Goal: Task Accomplishment & Management: Use online tool/utility

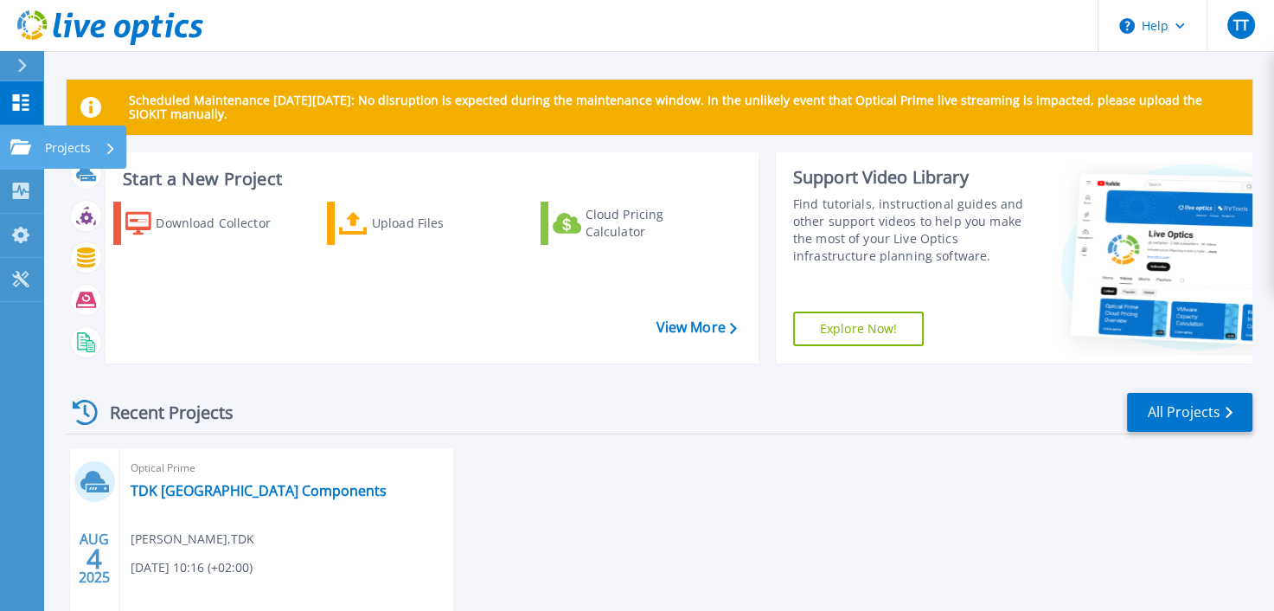
click at [22, 147] on icon at bounding box center [20, 146] width 21 height 15
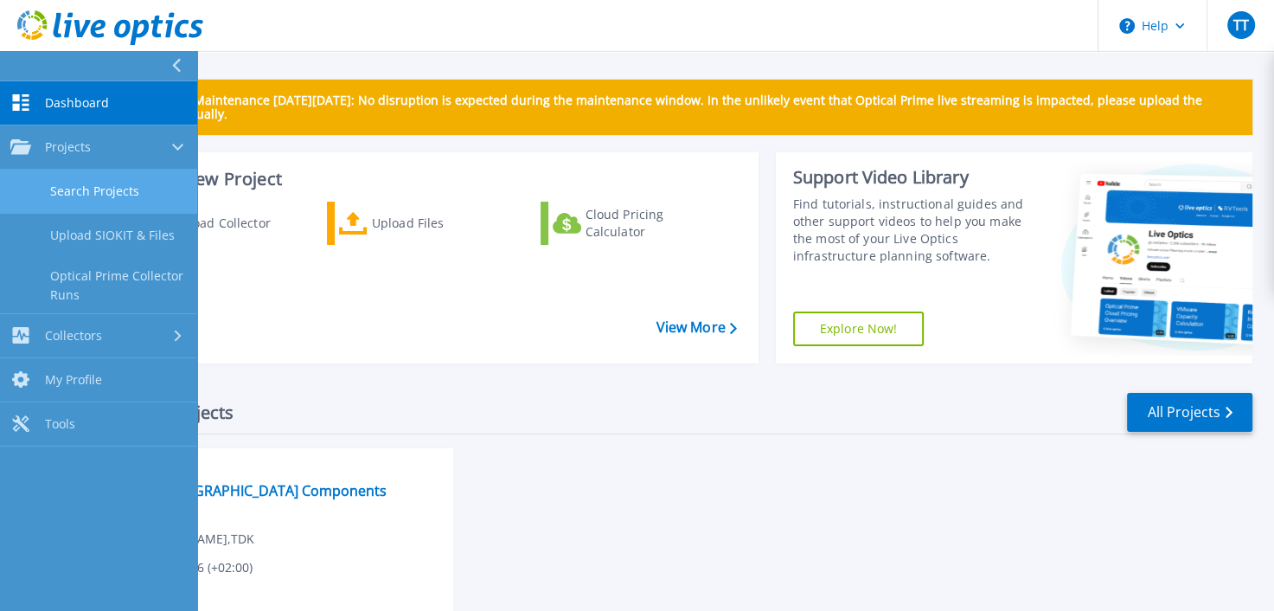
click at [86, 185] on link "Search Projects" at bounding box center [98, 191] width 197 height 44
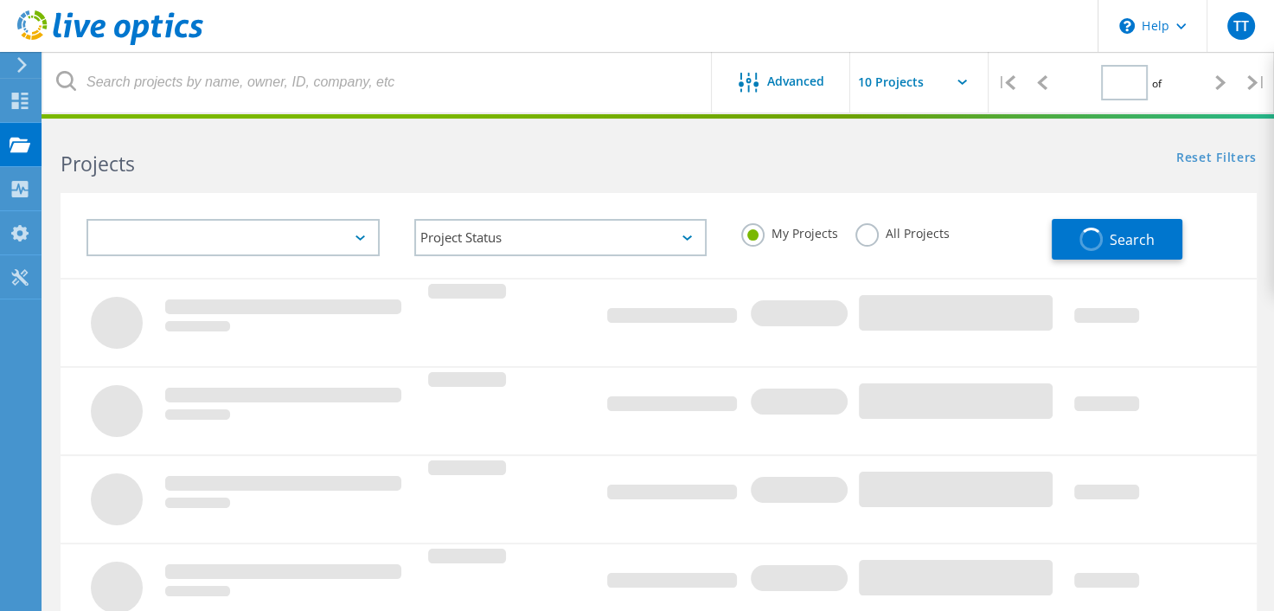
type input "1"
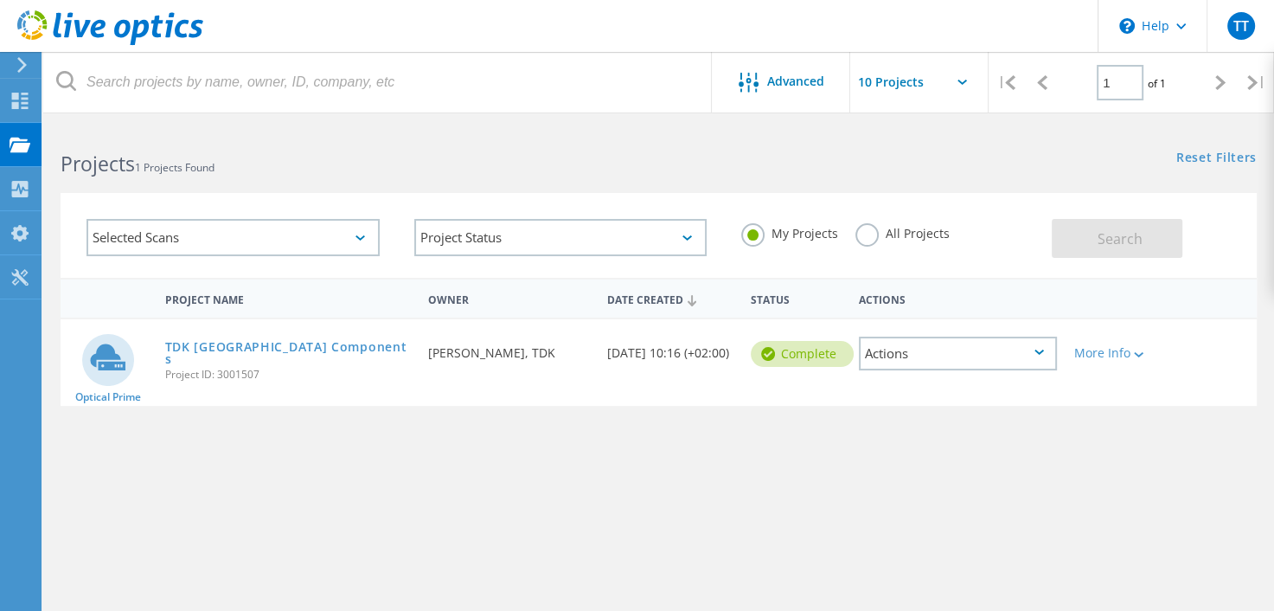
click at [871, 234] on label "All Projects" at bounding box center [902, 231] width 94 height 16
click at [0, 0] on input "All Projects" at bounding box center [0, 0] width 0 height 0
click at [761, 233] on label "My Projects" at bounding box center [789, 231] width 97 height 16
click at [0, 0] on input "My Projects" at bounding box center [0, 0] width 0 height 0
click at [868, 239] on label "All Projects" at bounding box center [902, 231] width 94 height 16
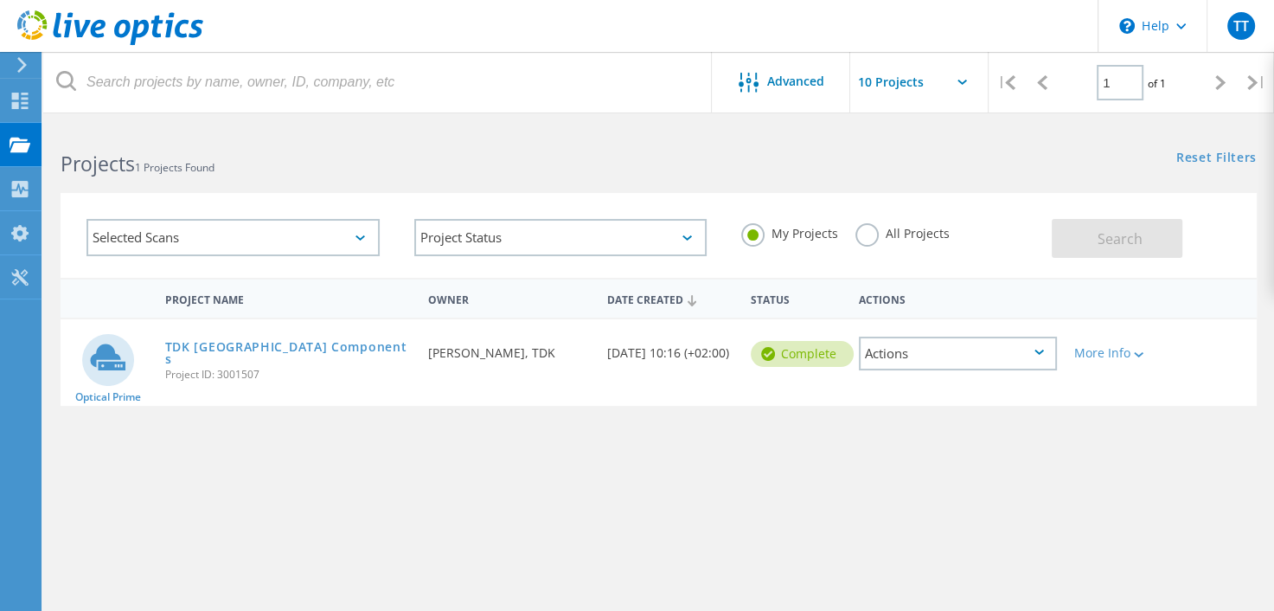
click at [0, 0] on input "All Projects" at bounding box center [0, 0] width 0 height 0
click at [1116, 225] on button "Search" at bounding box center [1117, 238] width 131 height 39
click at [189, 348] on link "TDK Hungary Components" at bounding box center [288, 353] width 246 height 24
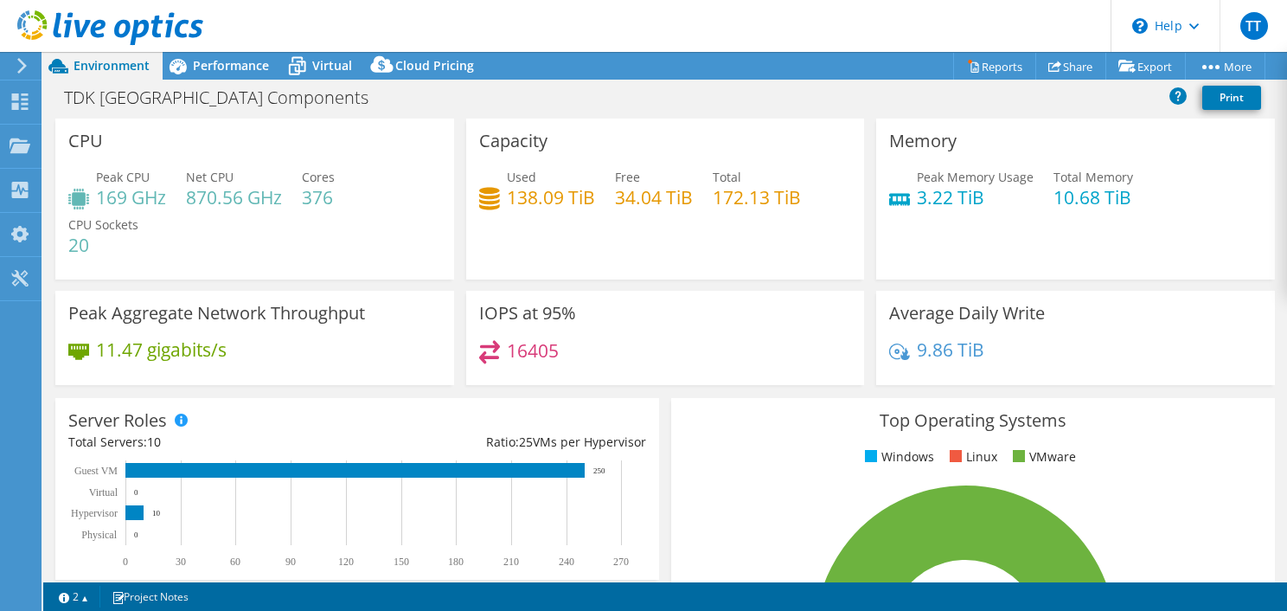
select select "USD"
click at [10, 142] on use at bounding box center [20, 144] width 21 height 15
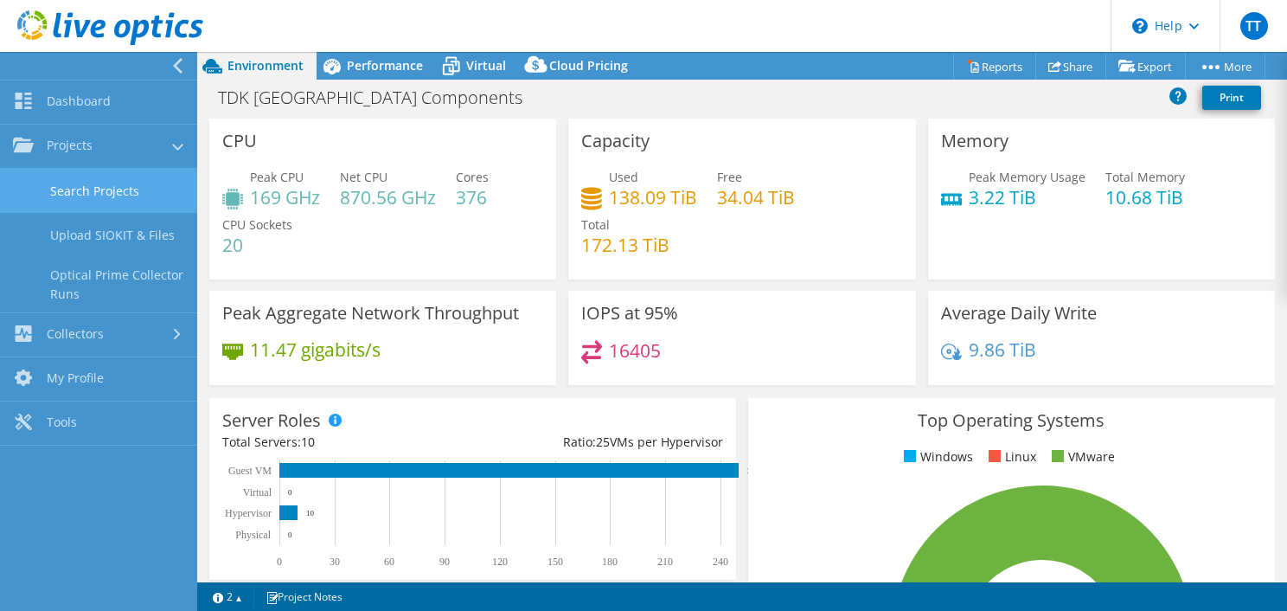
click at [108, 183] on link "Search Projects" at bounding box center [98, 191] width 197 height 44
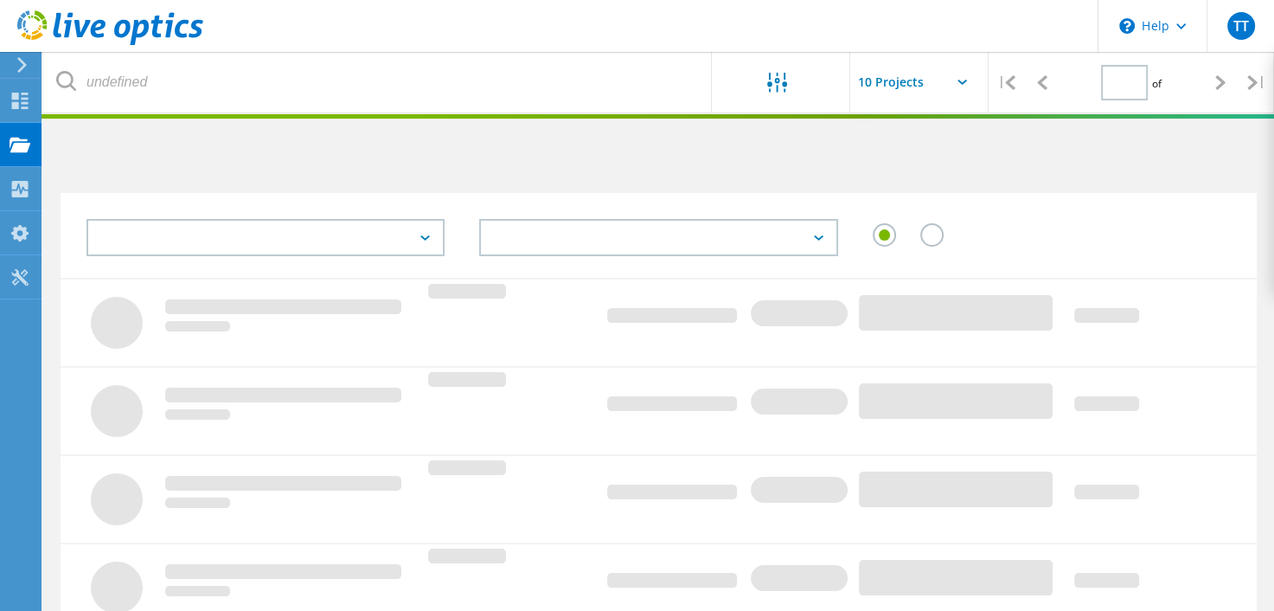
type input "1"
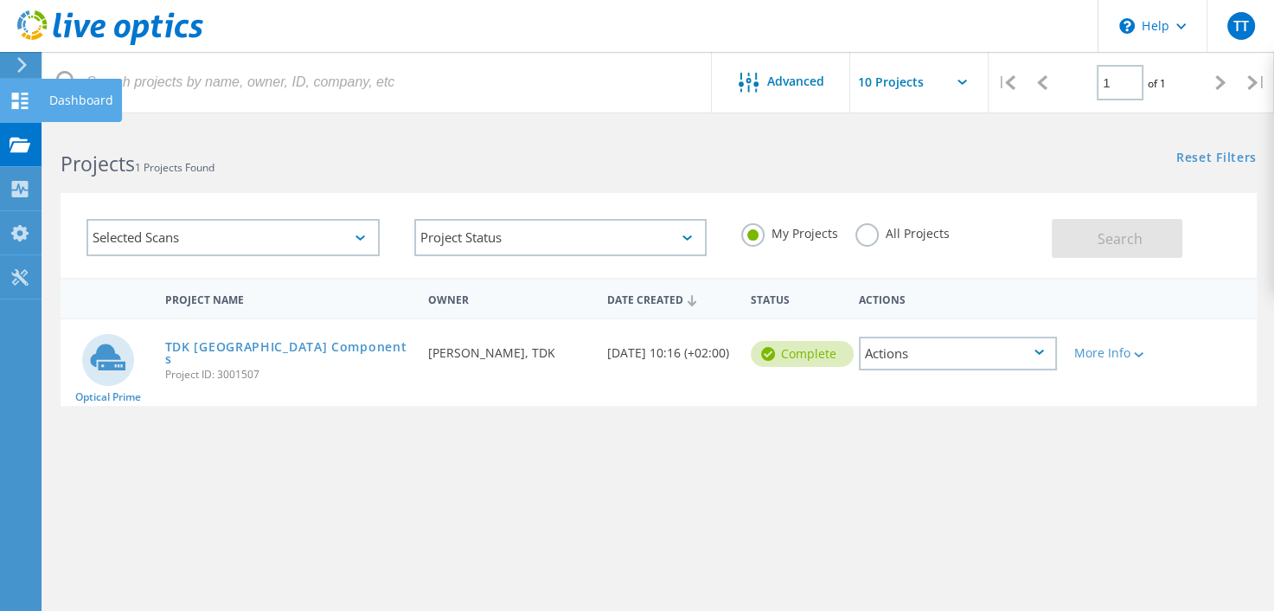
click at [12, 106] on use at bounding box center [20, 101] width 16 height 16
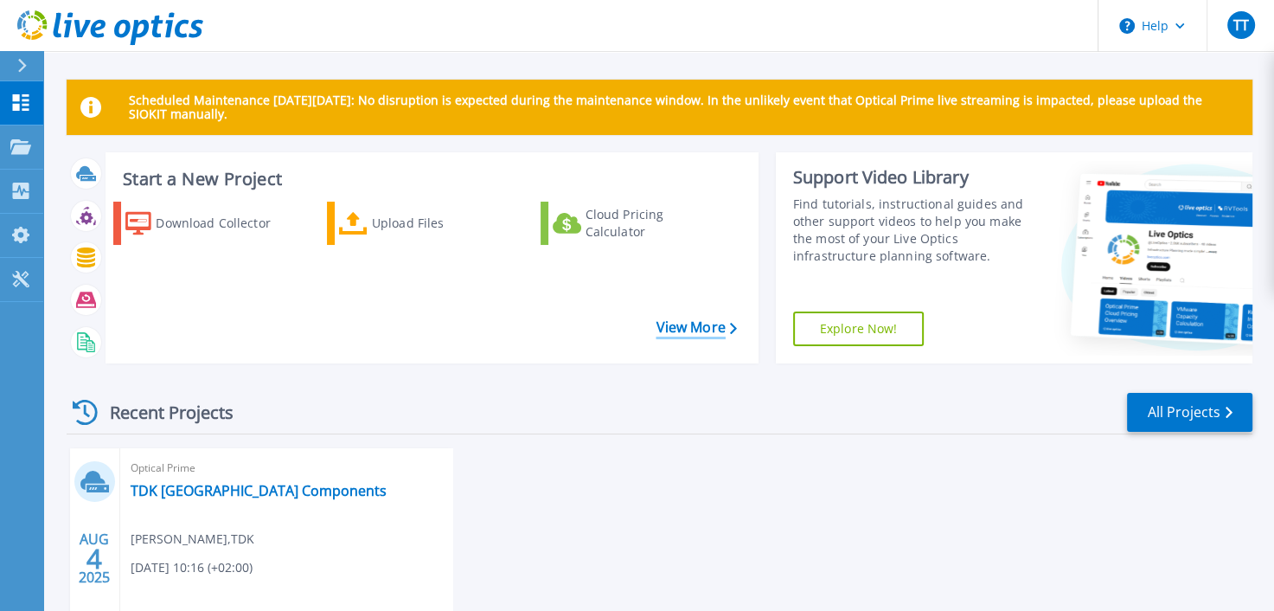
click at [723, 332] on link "View More" at bounding box center [695, 327] width 80 height 16
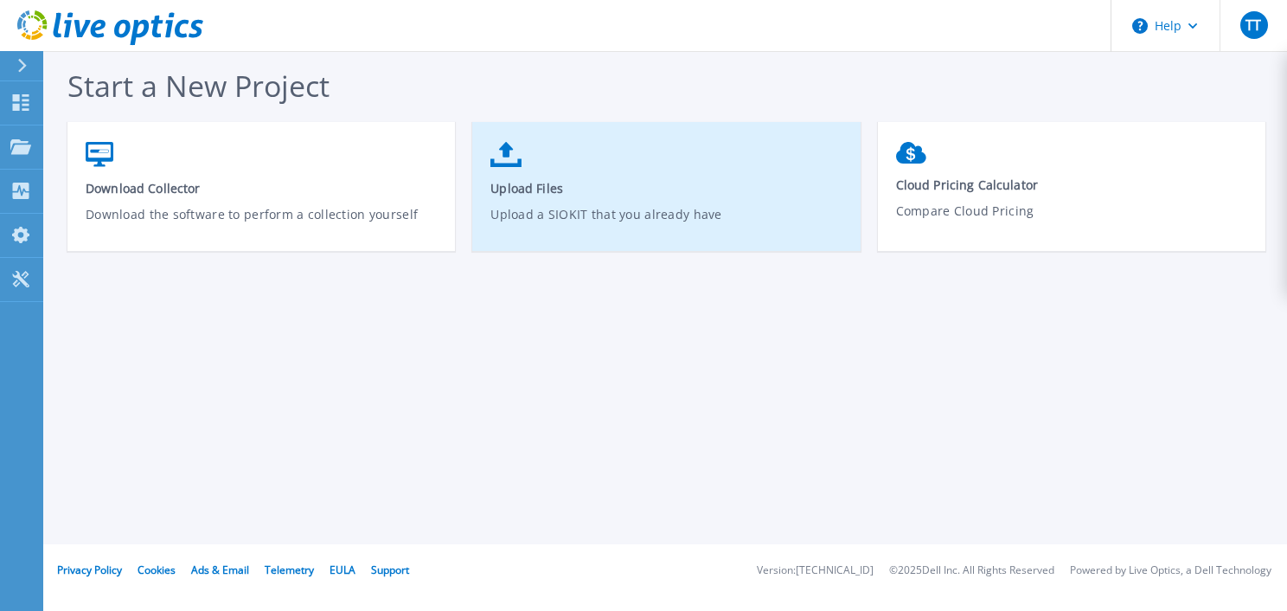
click at [547, 176] on link "Upload Files Upload a SIOKIT that you already have" at bounding box center [665, 195] width 387 height 124
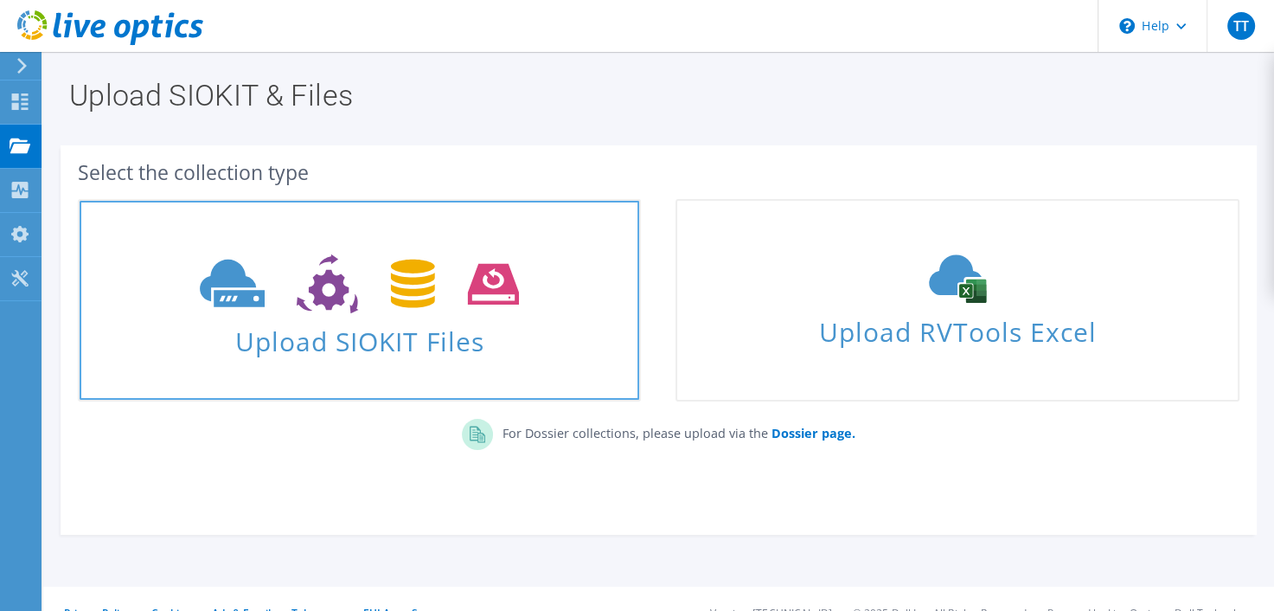
click at [446, 283] on icon at bounding box center [359, 284] width 319 height 60
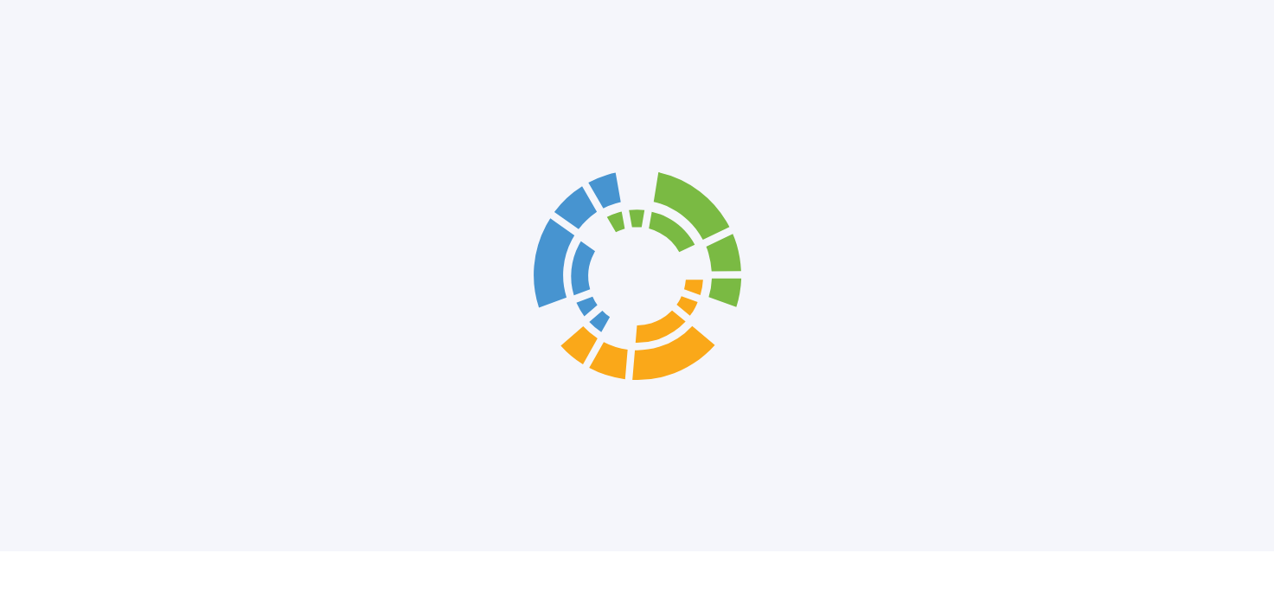
scroll to position [76, 0]
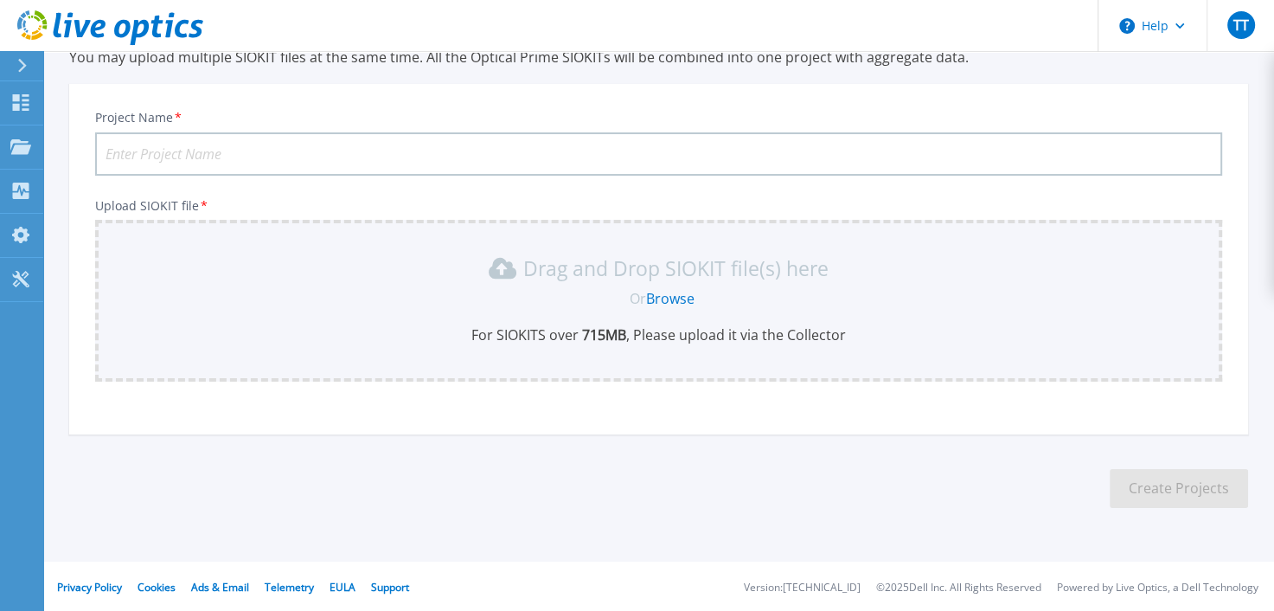
click at [148, 150] on input "Project Name *" at bounding box center [658, 153] width 1127 height 43
type input "TDK Szombathely"
click at [671, 295] on link "Browse" at bounding box center [670, 298] width 48 height 19
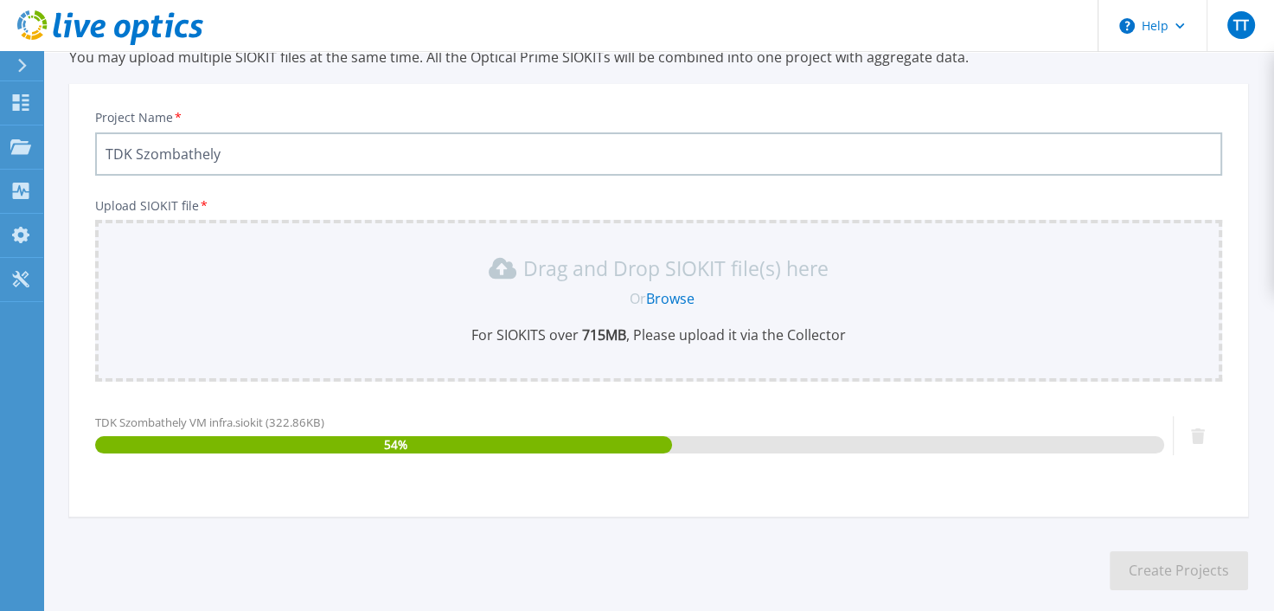
scroll to position [159, 0]
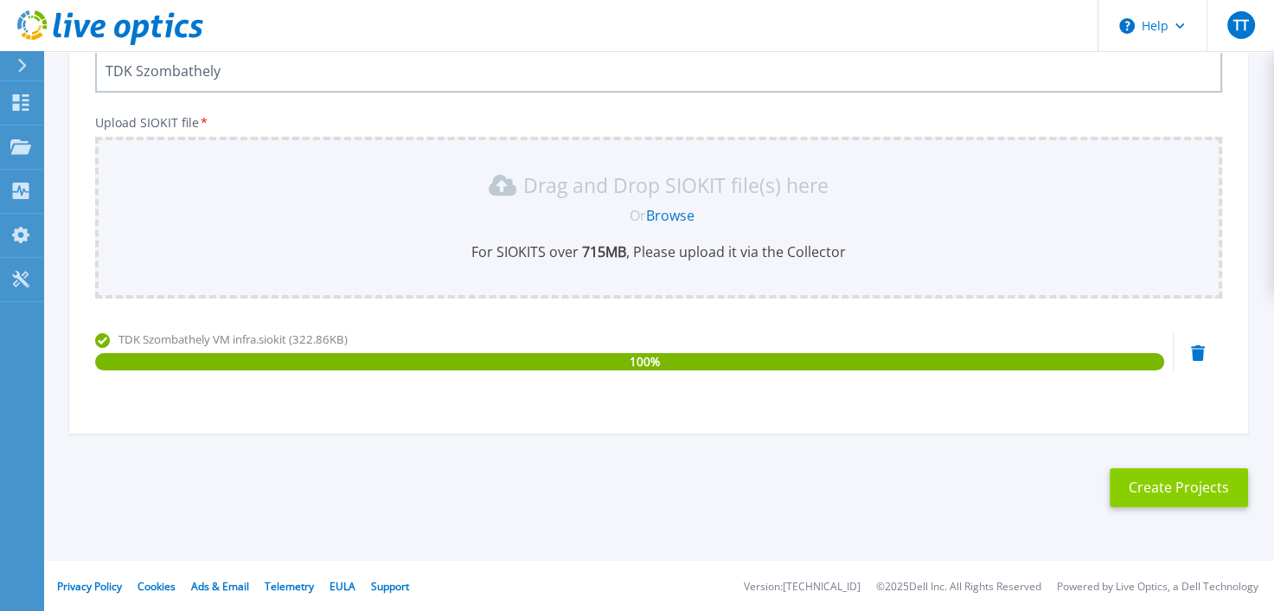
click at [1199, 486] on button "Create Projects" at bounding box center [1178, 487] width 138 height 39
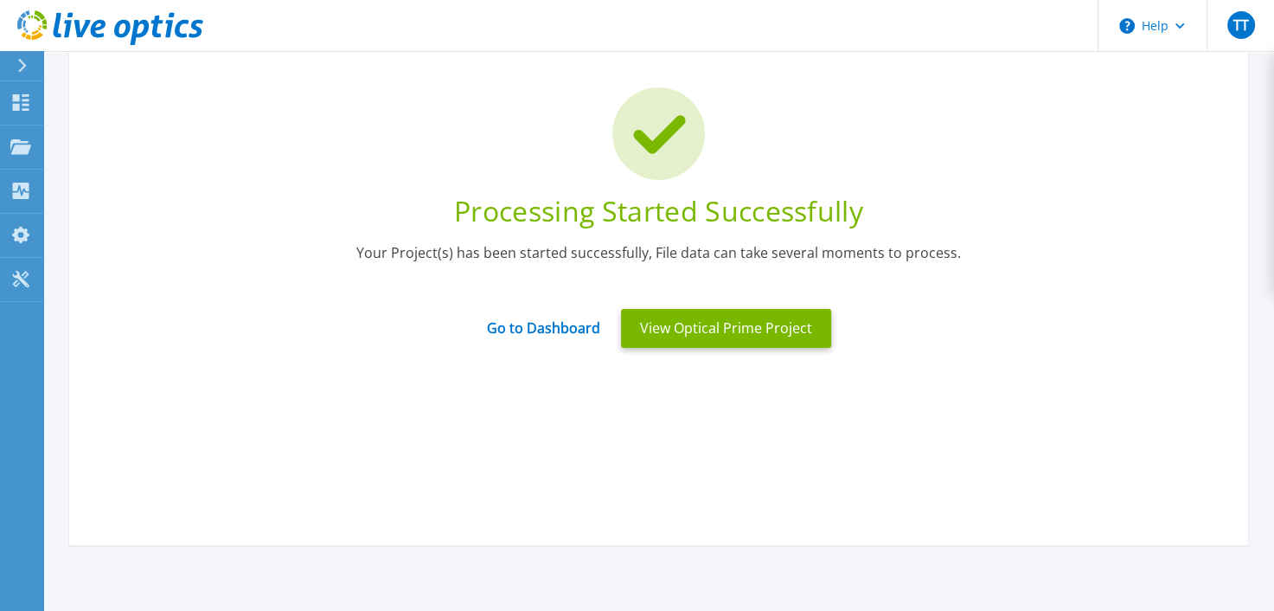
scroll to position [73, 0]
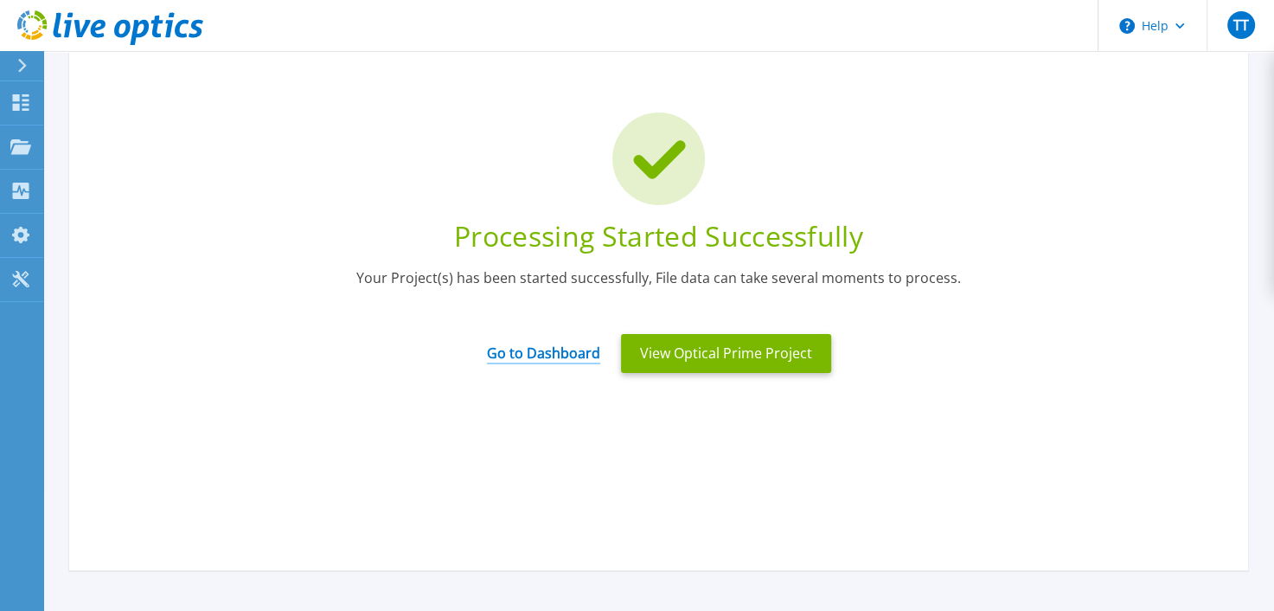
click at [565, 355] on link "Go to Dashboard" at bounding box center [543, 347] width 113 height 34
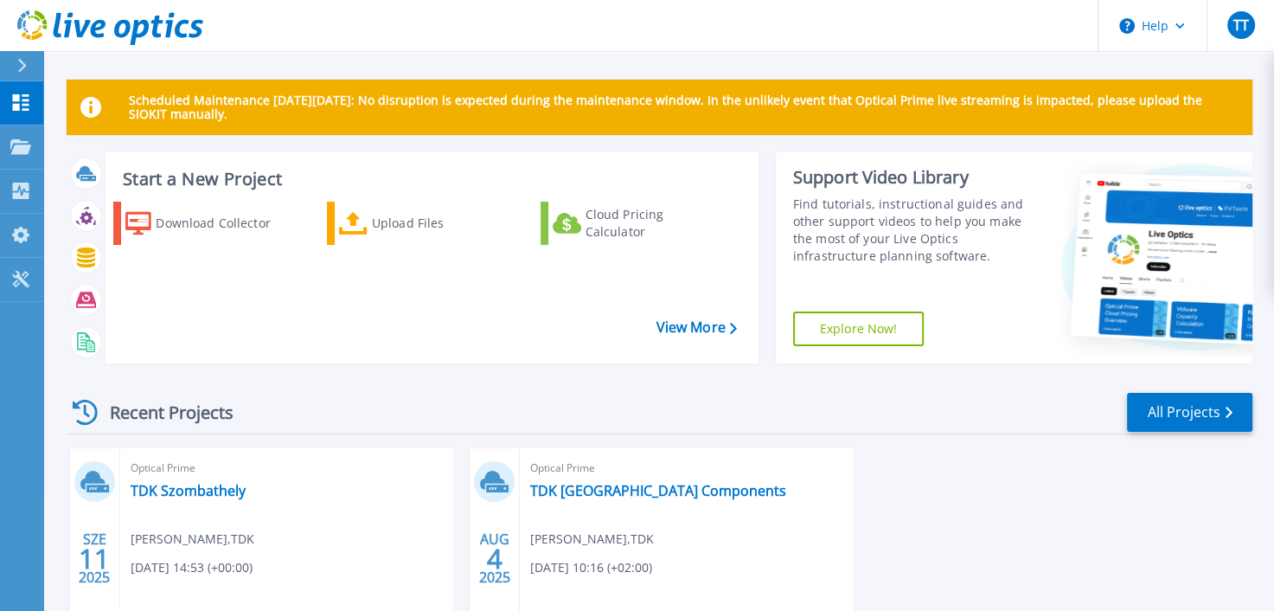
scroll to position [161, 0]
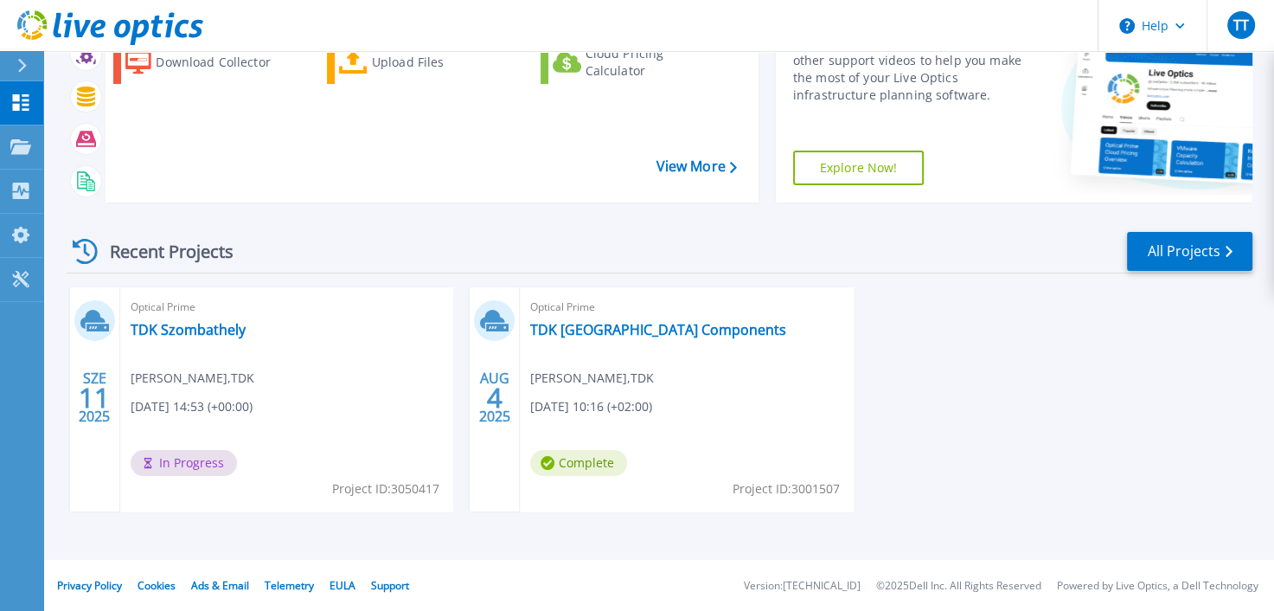
click at [152, 362] on div "Optical Prime TDK Szombathely Tamás Tarlacz , TDK 09/11/2025, 14:53 (+00:00) In…" at bounding box center [286, 399] width 332 height 224
click at [151, 342] on div "Optical Prime TDK Szombathely Tamás Tarlacz , TDK 09/11/2025, 14:53 (+00:00) In…" at bounding box center [286, 399] width 332 height 224
click at [134, 310] on span "Optical Prime" at bounding box center [286, 306] width 311 height 19
click at [157, 329] on link "TDK Szombathely" at bounding box center [188, 329] width 115 height 17
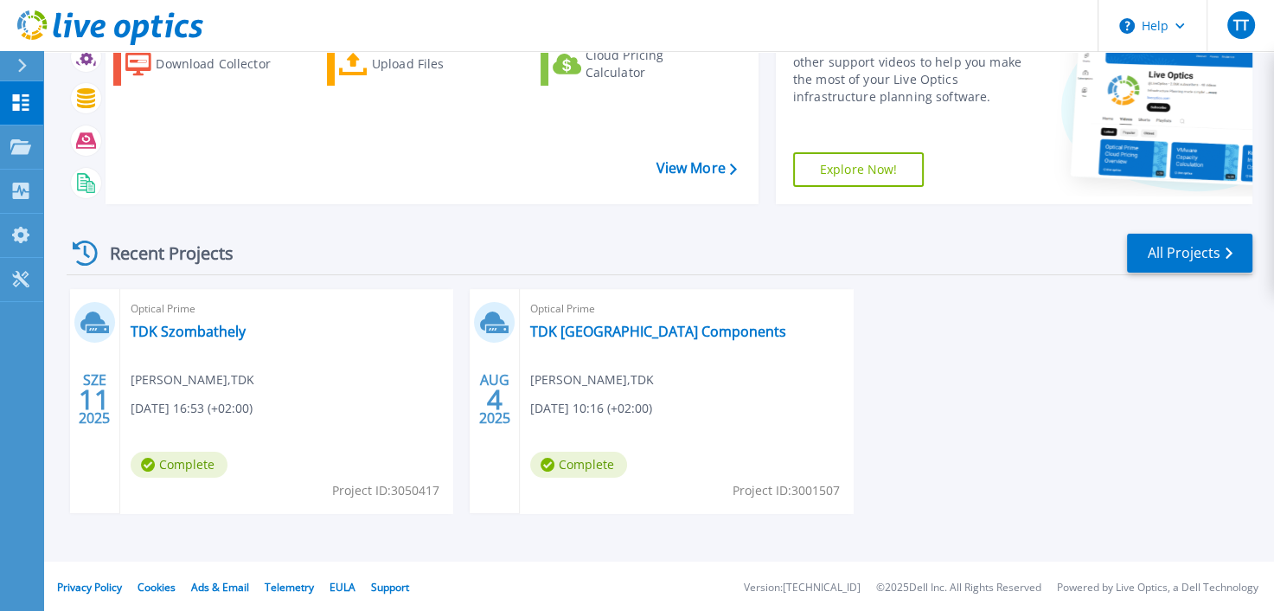
scroll to position [161, 0]
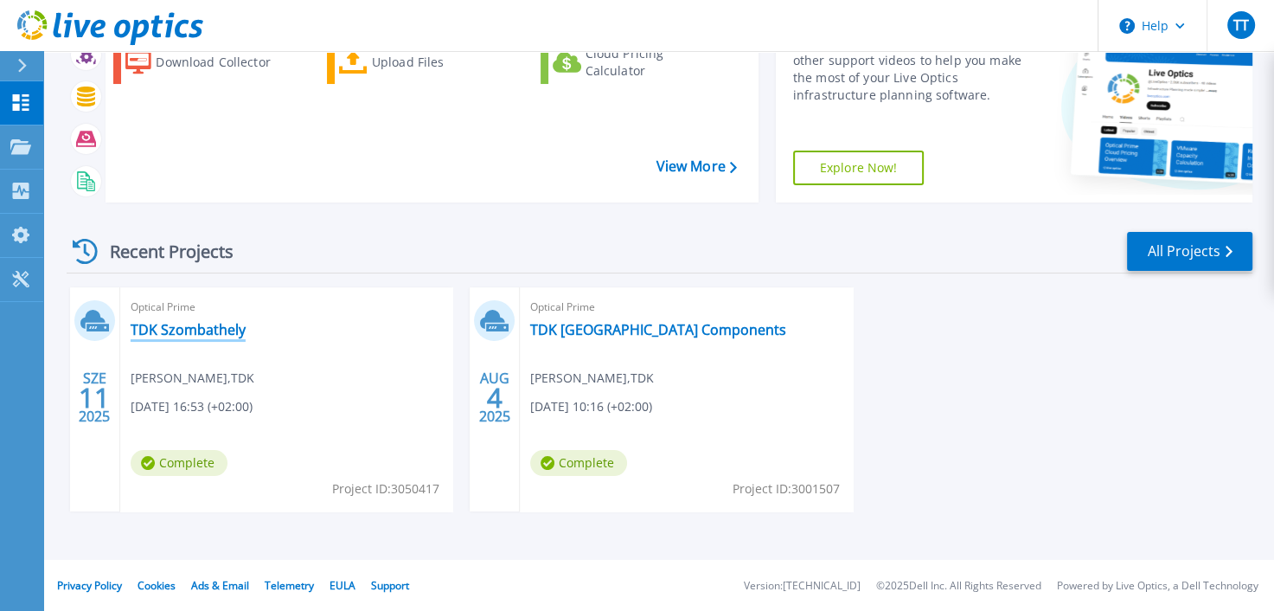
click at [183, 330] on link "TDK Szombathely" at bounding box center [188, 329] width 115 height 17
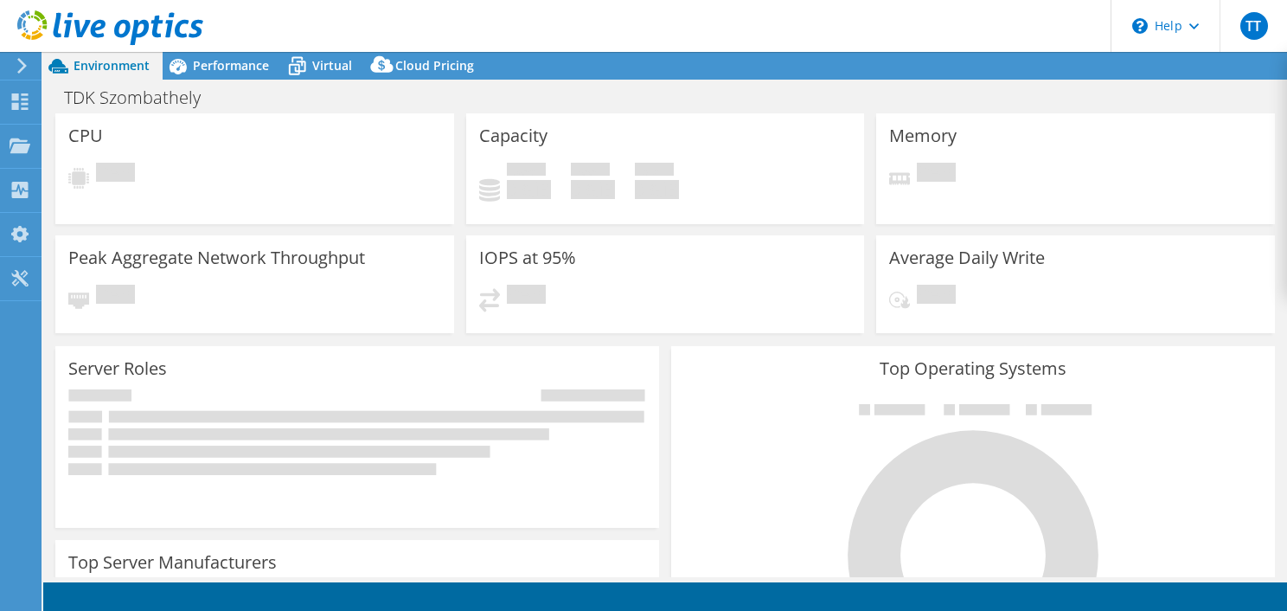
select select "USD"
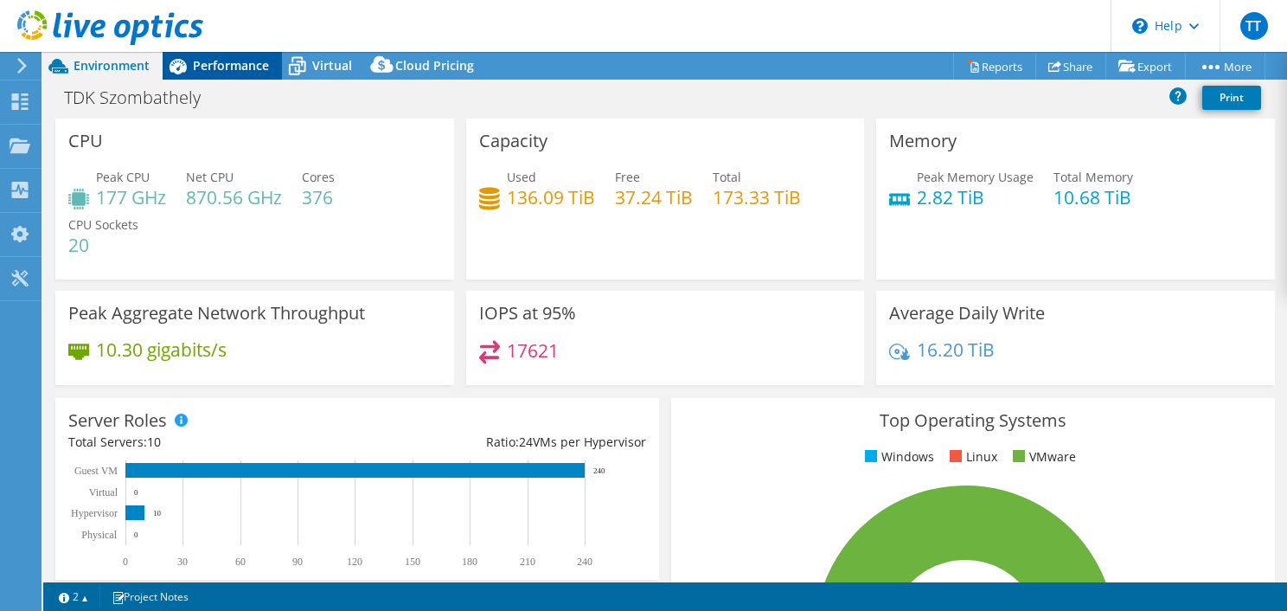
click at [241, 70] on span "Performance" at bounding box center [231, 65] width 76 height 16
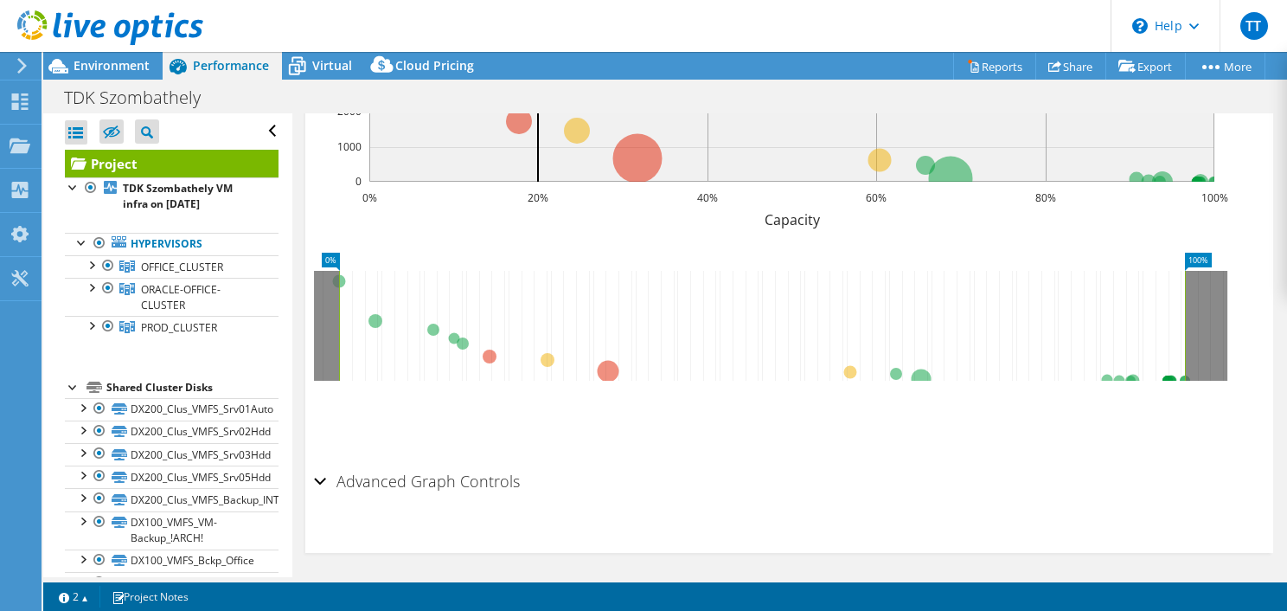
scroll to position [702, 0]
click at [318, 472] on div "Advanced Graph Controls" at bounding box center [789, 481] width 950 height 37
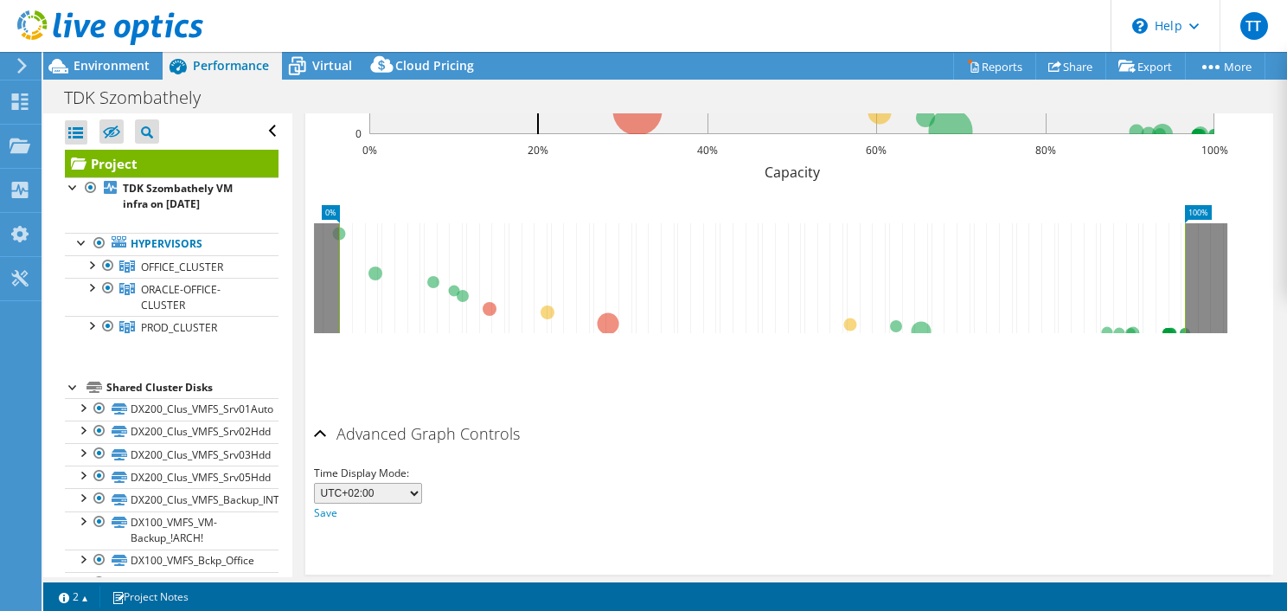
scroll to position [771, 0]
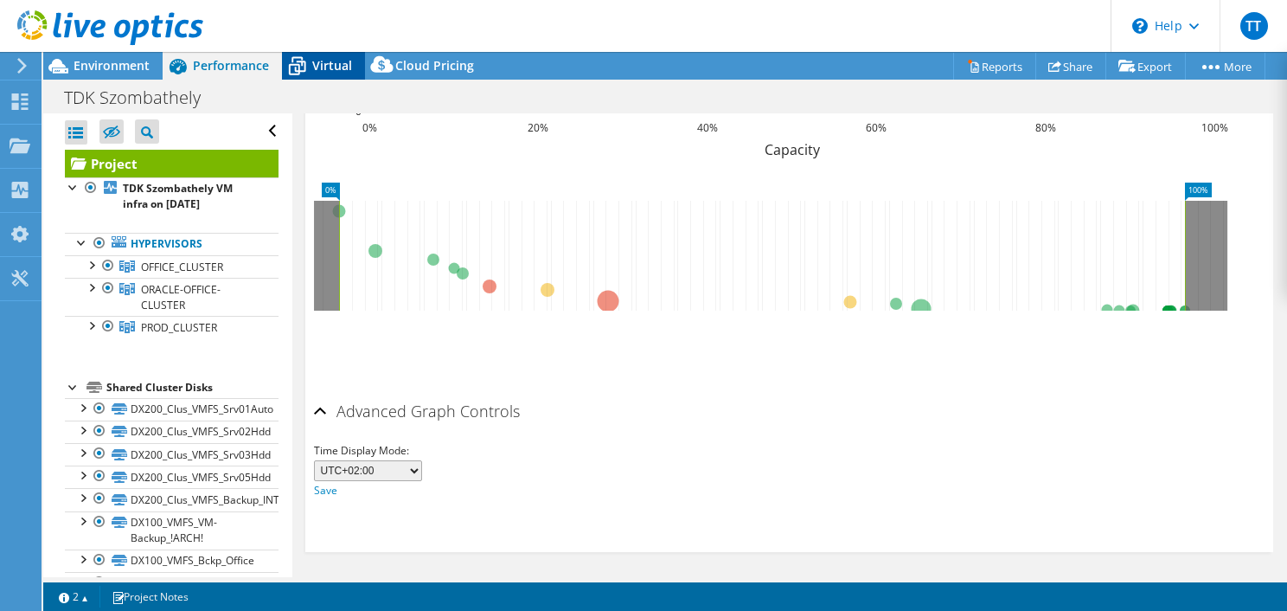
click at [304, 57] on icon at bounding box center [297, 66] width 30 height 30
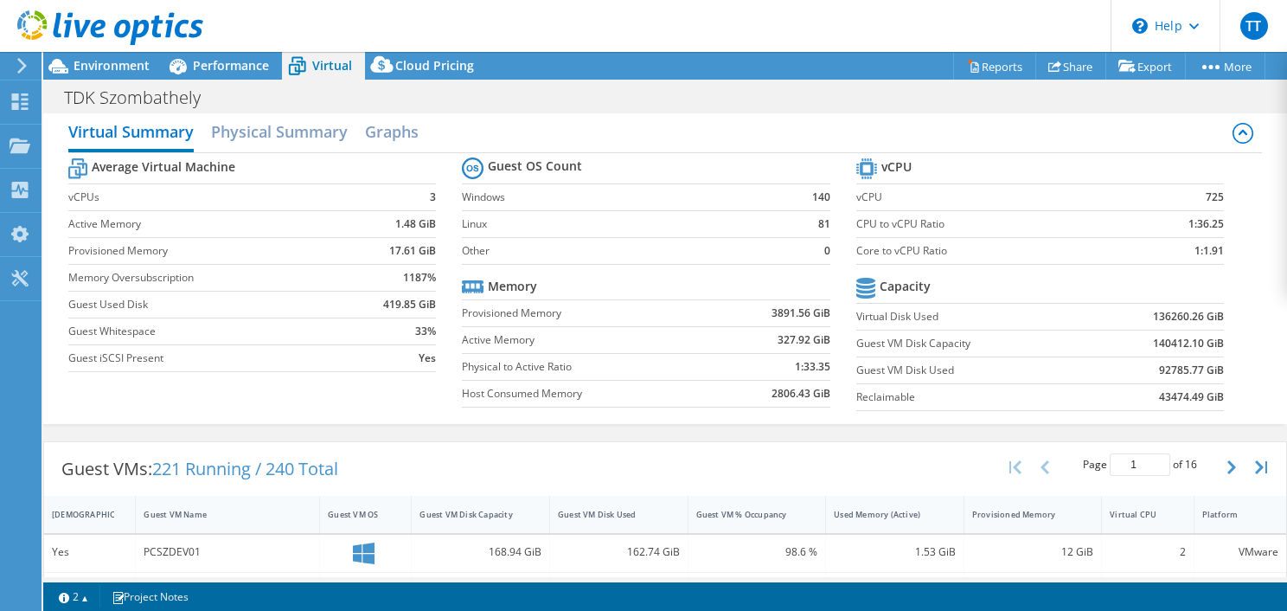
scroll to position [0, 0]
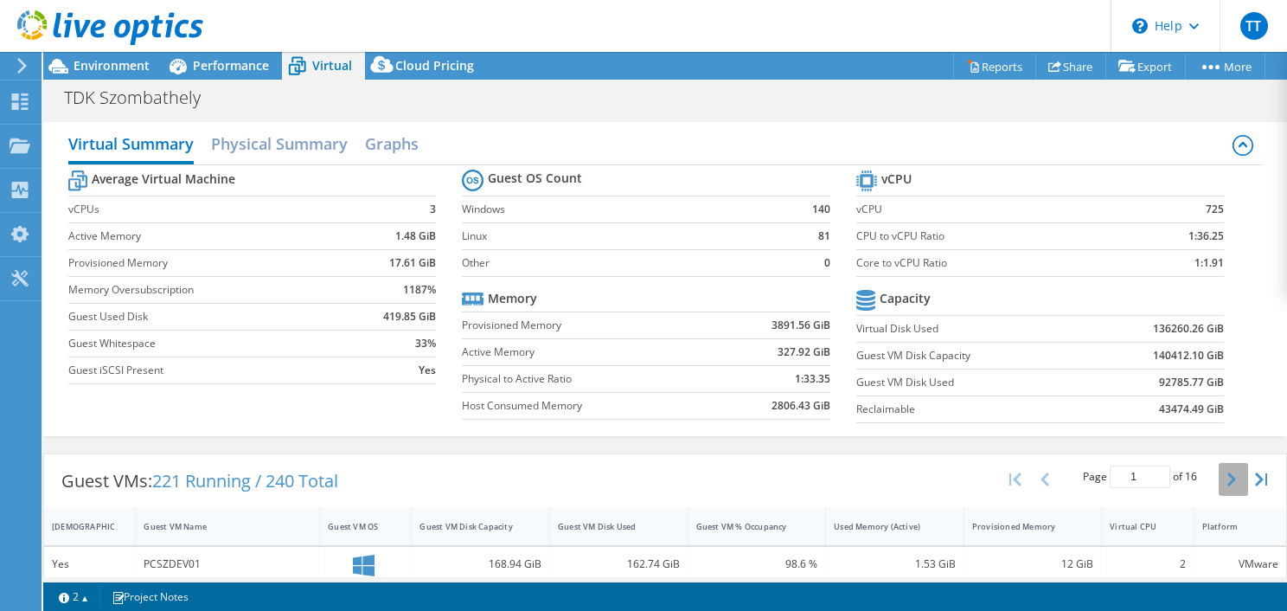
click at [1227, 472] on icon "button" at bounding box center [1231, 479] width 9 height 14
type input "2"
click at [319, 139] on h2 "Physical Summary" at bounding box center [279, 145] width 137 height 38
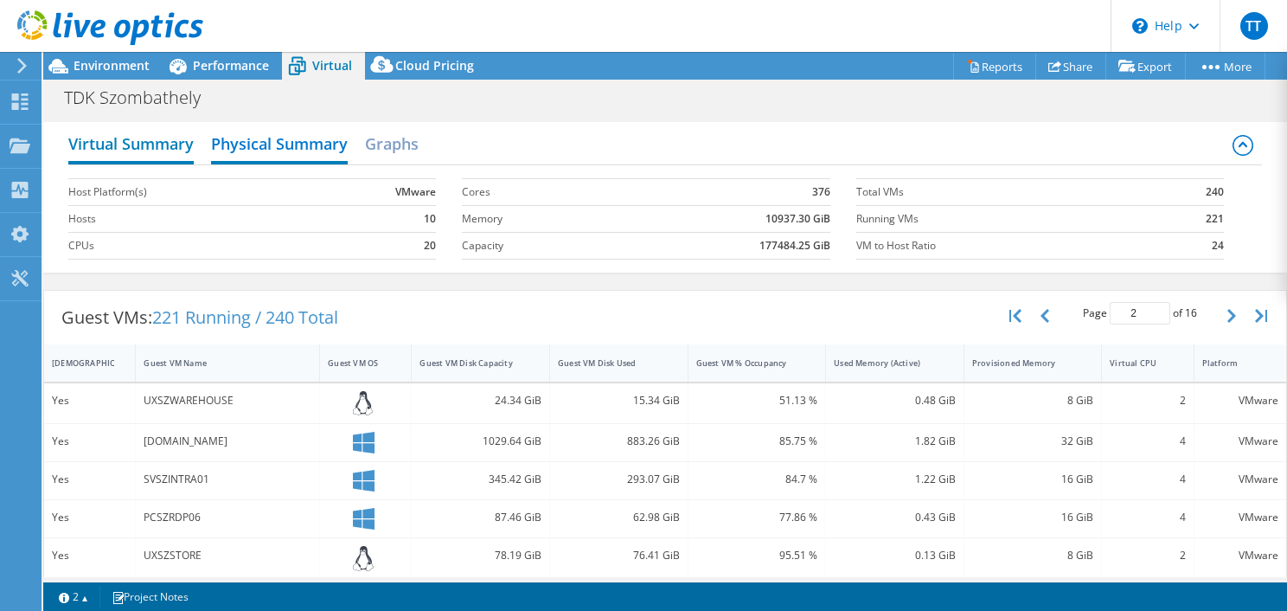
click at [136, 137] on h2 "Virtual Summary" at bounding box center [130, 145] width 125 height 38
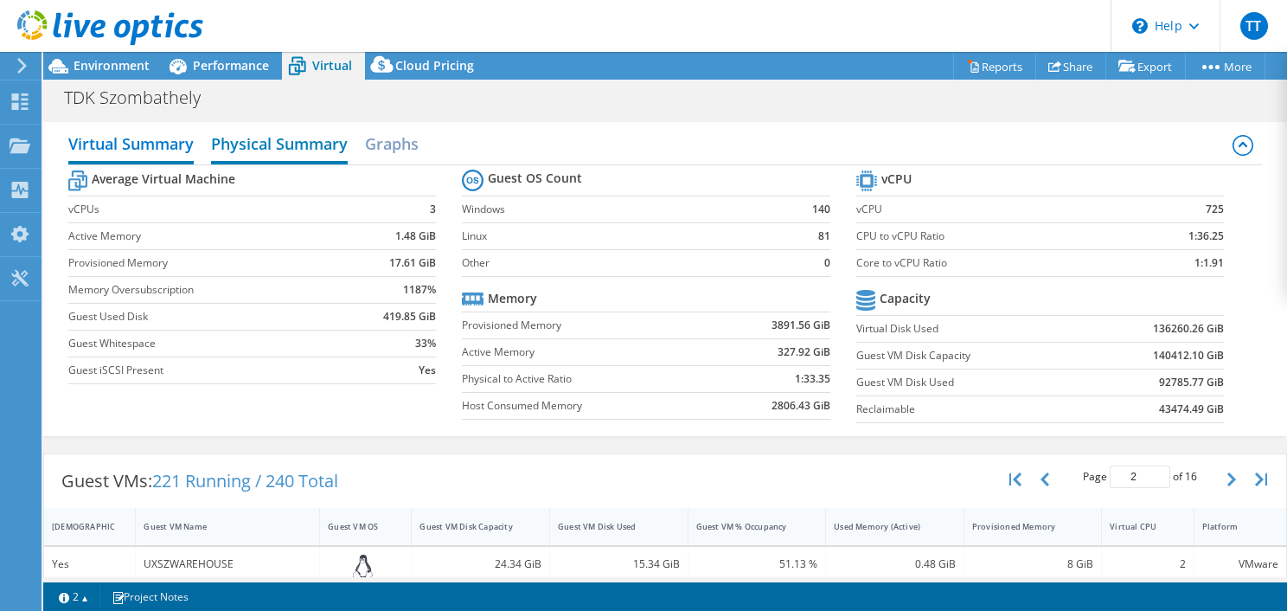
click at [280, 140] on h2 "Physical Summary" at bounding box center [279, 145] width 137 height 38
